Goal: Use online tool/utility: Utilize a website feature to perform a specific function

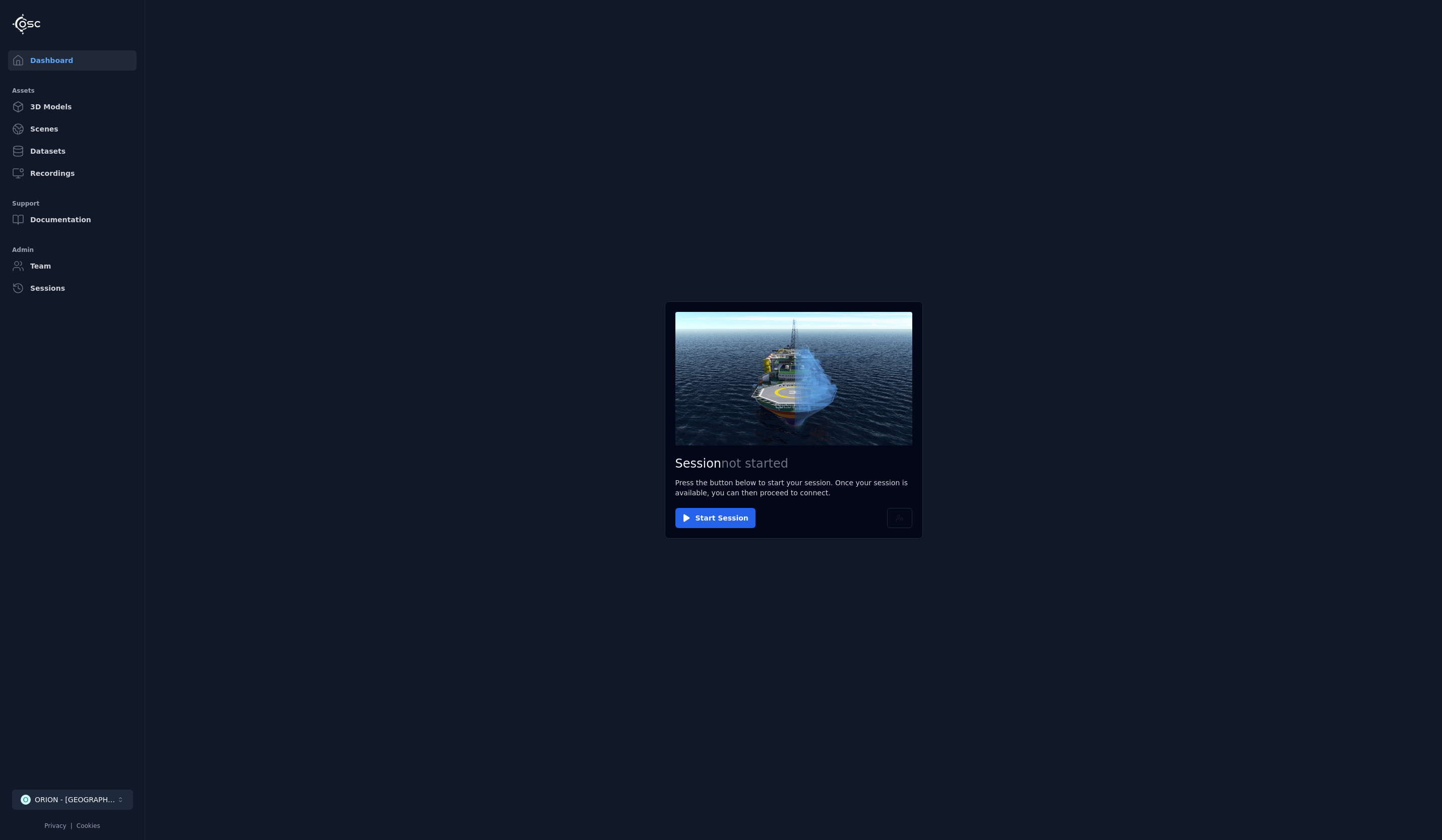
click at [71, 804] on div "ORION - [GEOGRAPHIC_DATA]" at bounding box center [76, 800] width 82 height 10
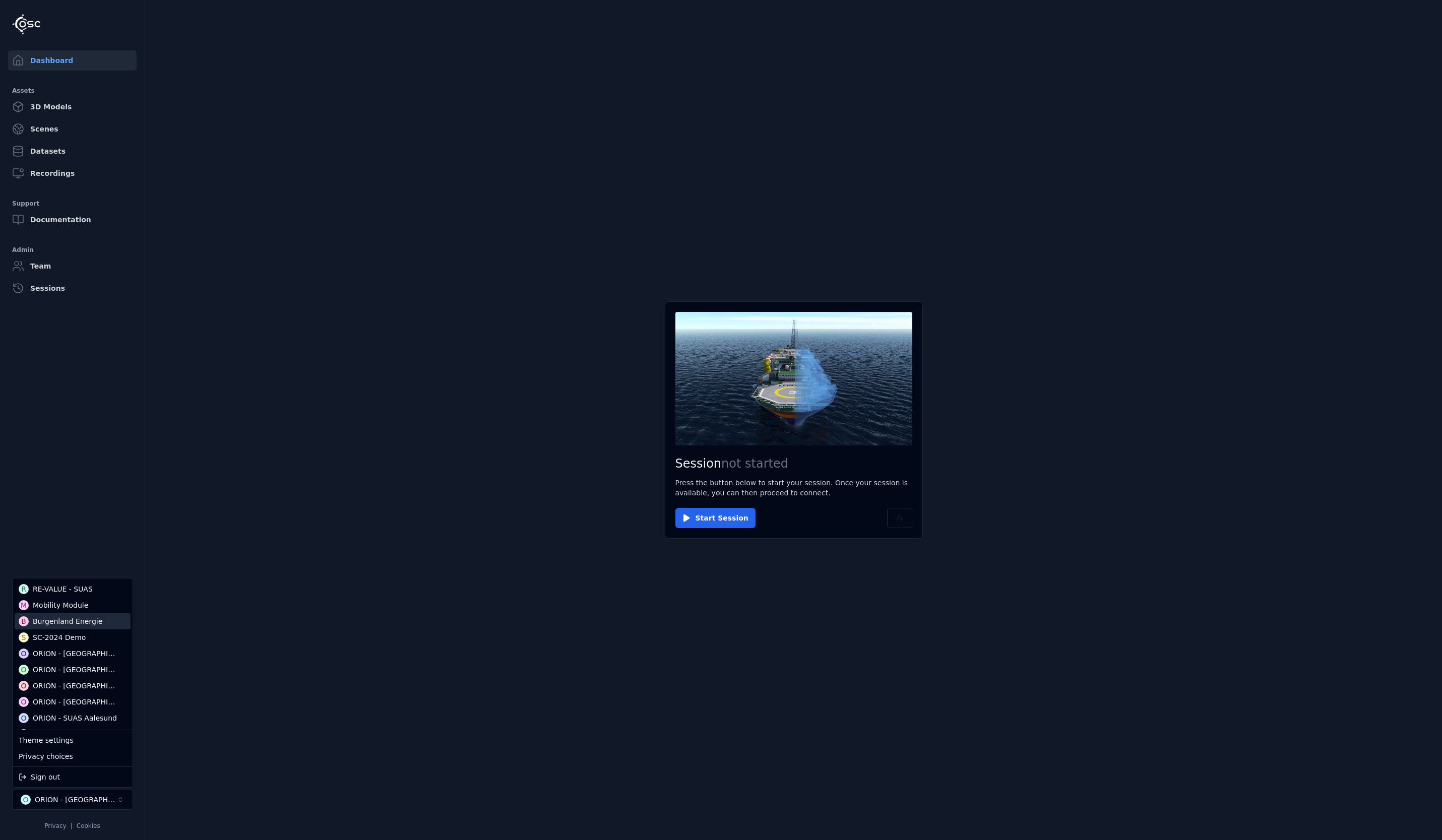
scroll to position [151, 0]
click at [85, 624] on div "ORION - [GEOGRAPHIC_DATA]" at bounding box center [77, 620] width 87 height 10
click at [702, 515] on html "Dashboard Assets 3D Models Scenes Datasets Recordings Support Documentation Adm…" at bounding box center [721, 420] width 1442 height 840
click at [706, 515] on button "Start Session" at bounding box center [715, 518] width 80 height 20
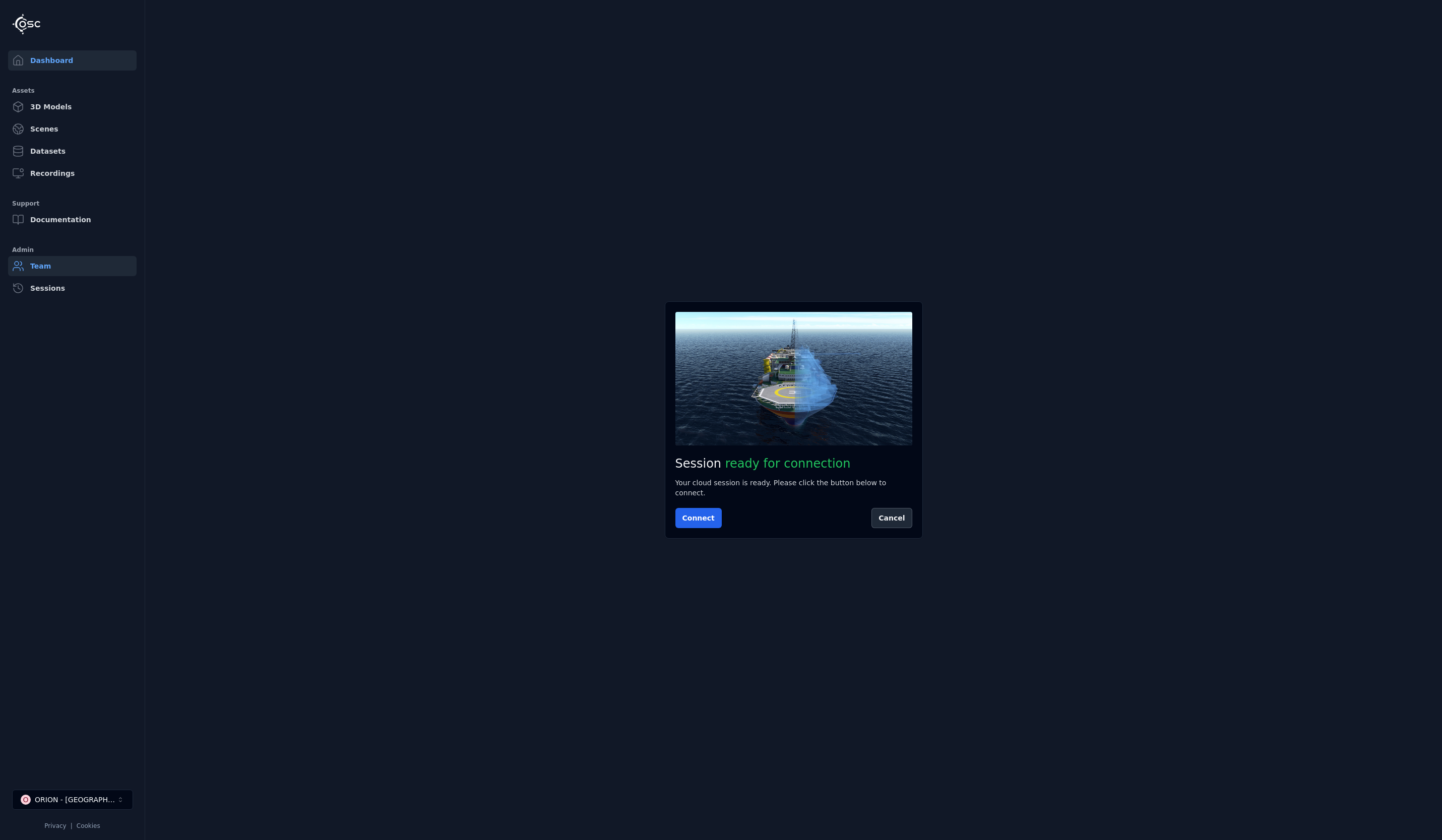
click at [46, 266] on link "Team" at bounding box center [72, 266] width 129 height 20
